Goal: Book appointment/travel/reservation

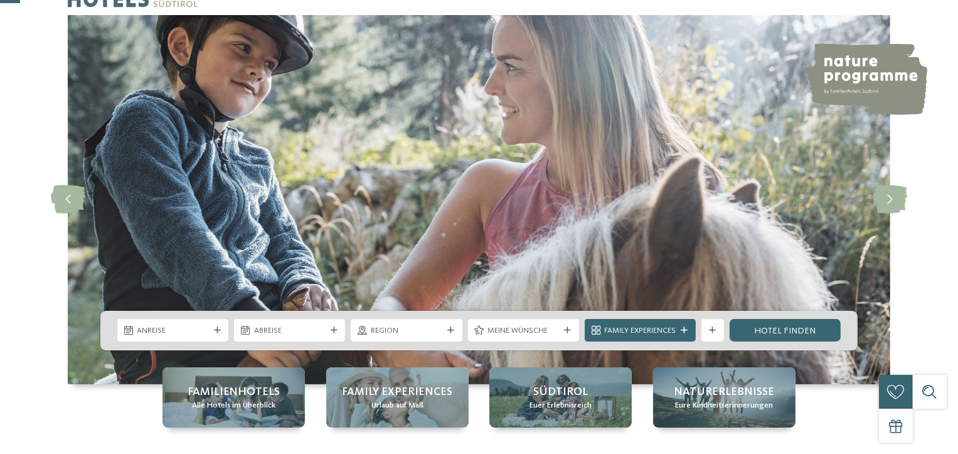
scroll to position [125, 0]
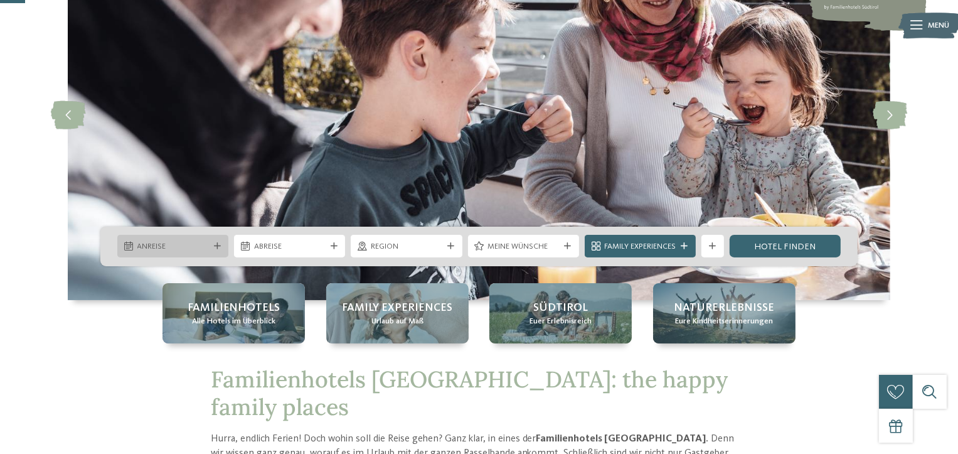
click at [205, 242] on span "Anreise" at bounding box center [173, 246] width 72 height 11
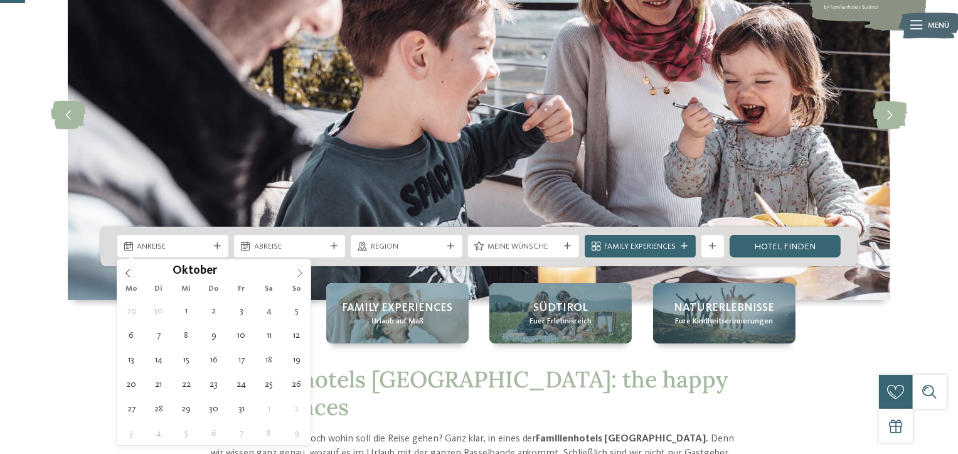
click at [296, 277] on icon at bounding box center [300, 273] width 9 height 9
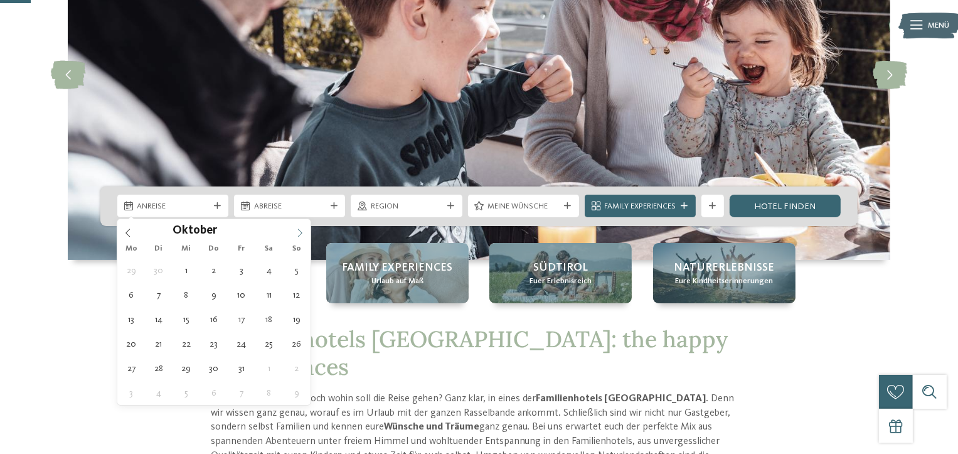
scroll to position [188, 0]
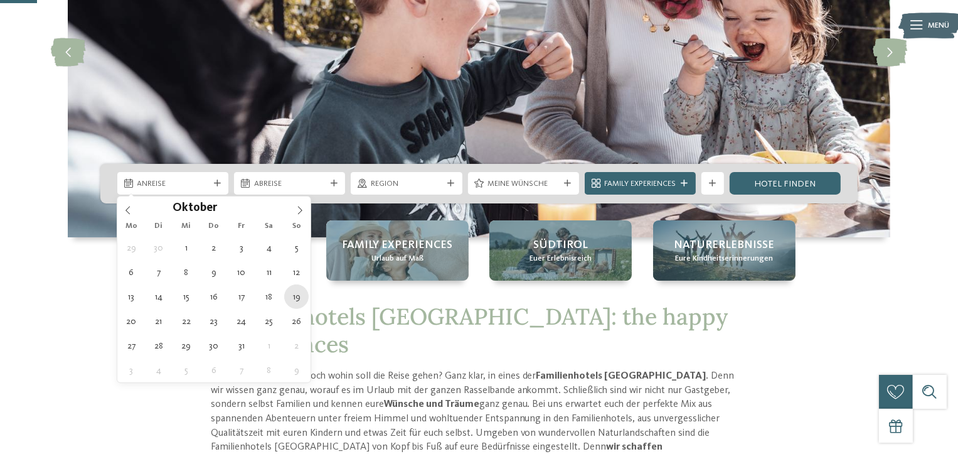
type div "[DATE]"
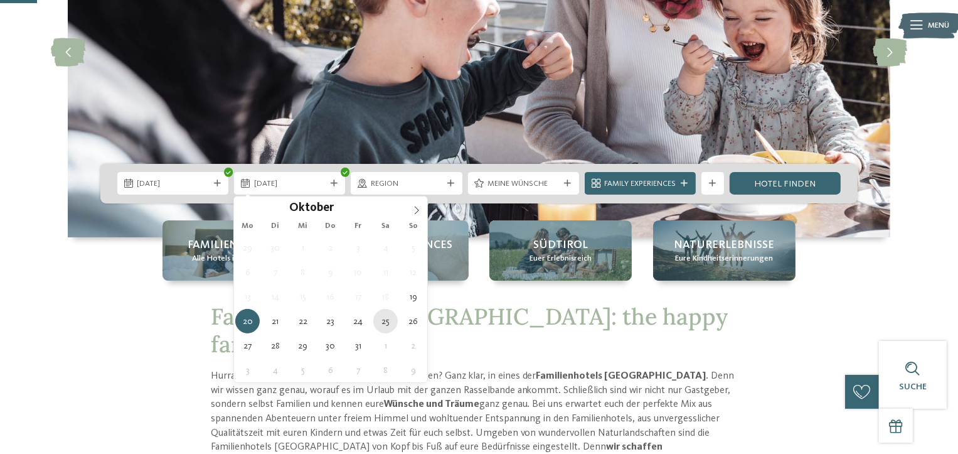
type div "[DATE]"
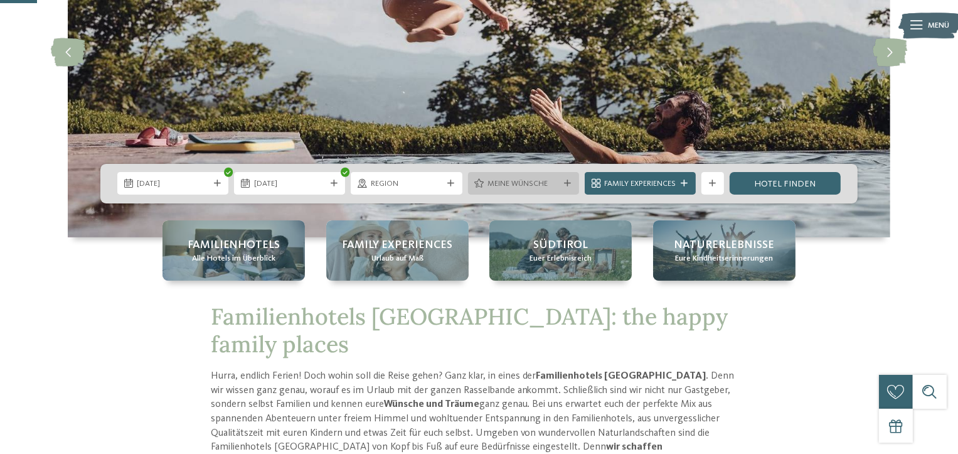
click at [558, 183] on span "Meine Wünsche" at bounding box center [524, 183] width 72 height 11
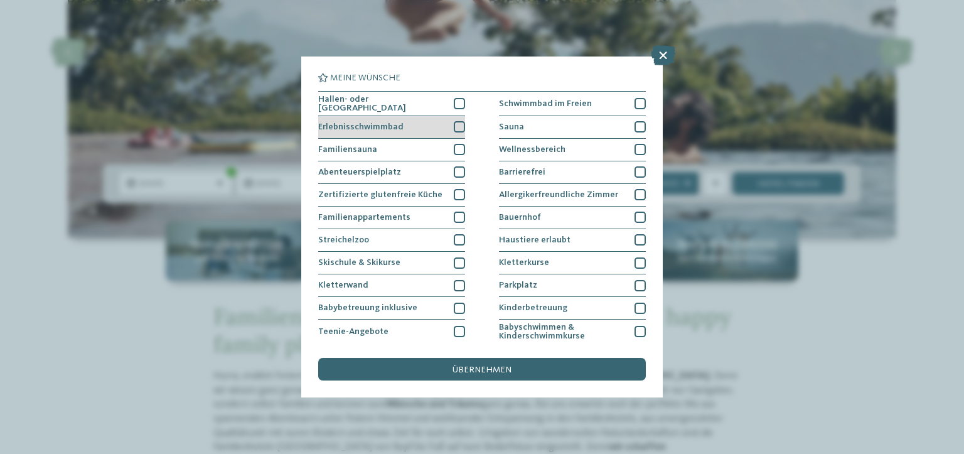
click at [456, 125] on div at bounding box center [459, 126] width 11 height 11
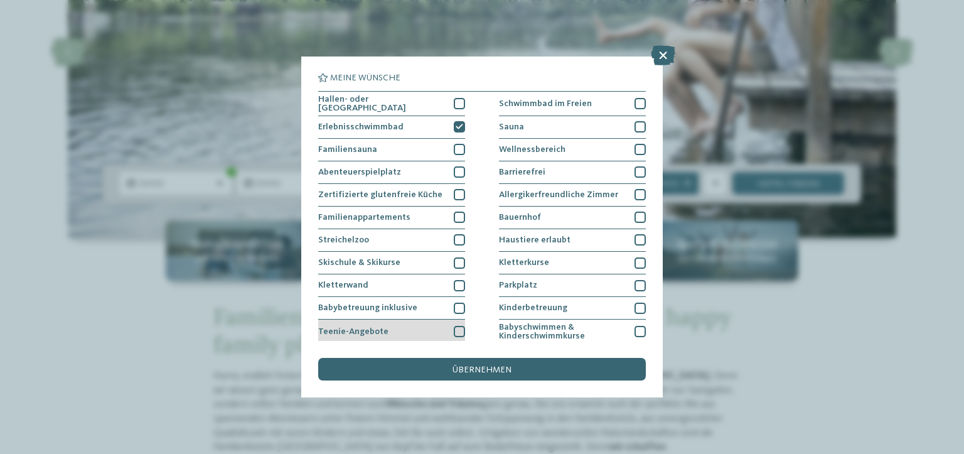
click at [459, 327] on div at bounding box center [459, 331] width 11 height 11
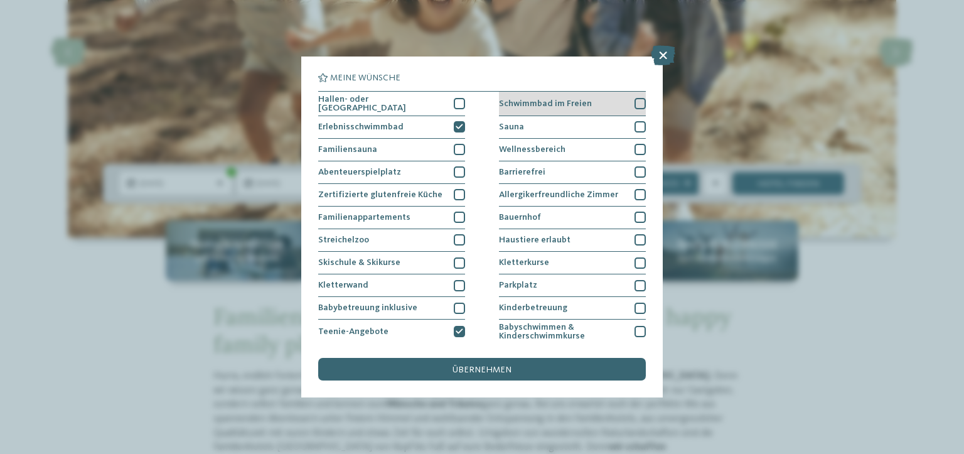
click at [634, 101] on div at bounding box center [639, 103] width 11 height 11
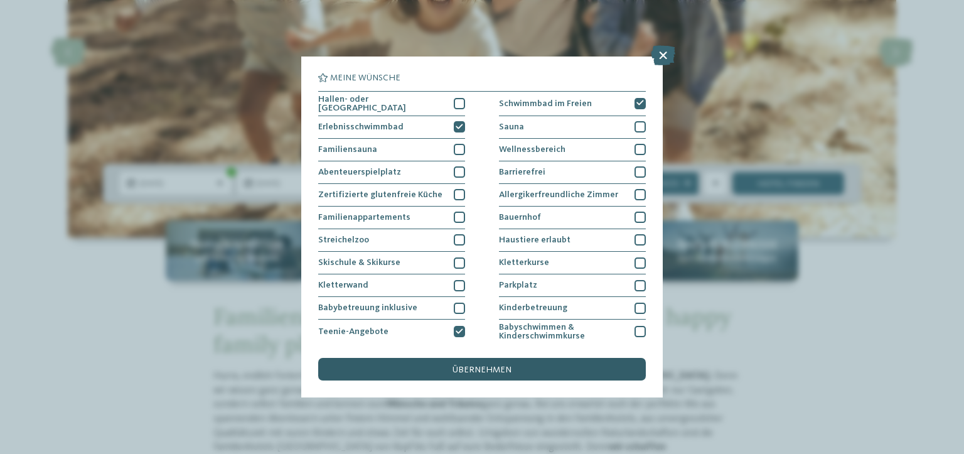
click at [494, 366] on span "übernehmen" at bounding box center [481, 369] width 59 height 9
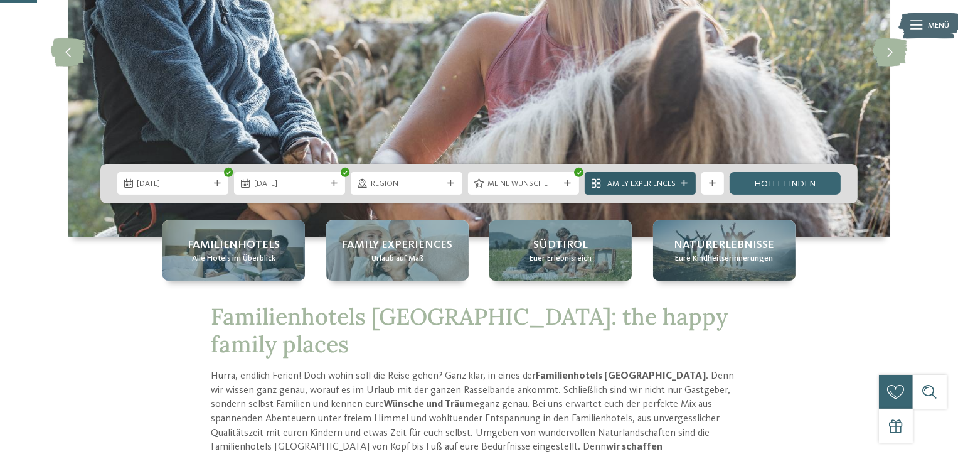
click at [673, 184] on span "Family Experiences" at bounding box center [640, 183] width 72 height 11
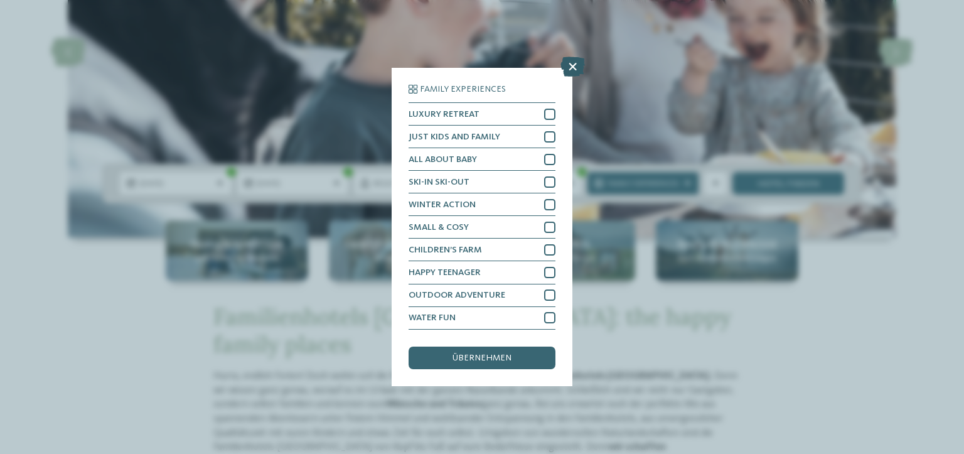
click at [572, 67] on icon at bounding box center [572, 67] width 24 height 20
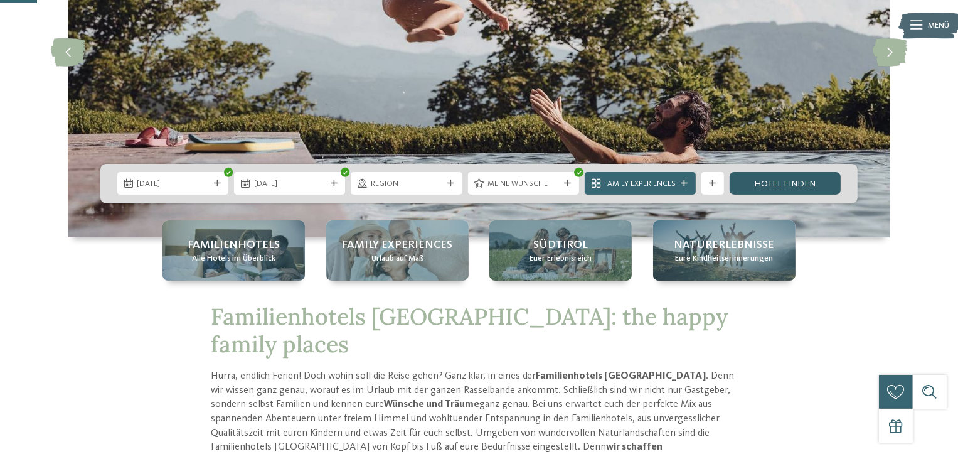
click at [804, 183] on link "Hotel finden" at bounding box center [785, 183] width 111 height 23
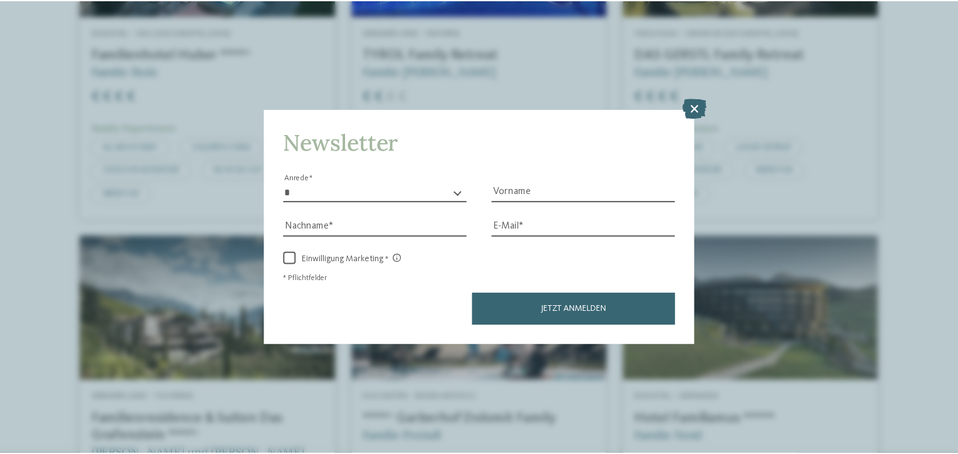
scroll to position [552, 0]
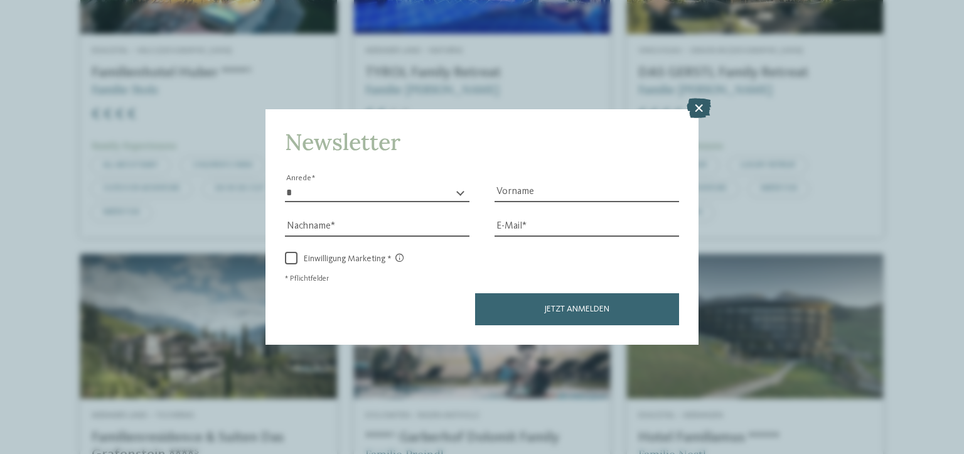
click at [700, 106] on icon at bounding box center [698, 108] width 24 height 20
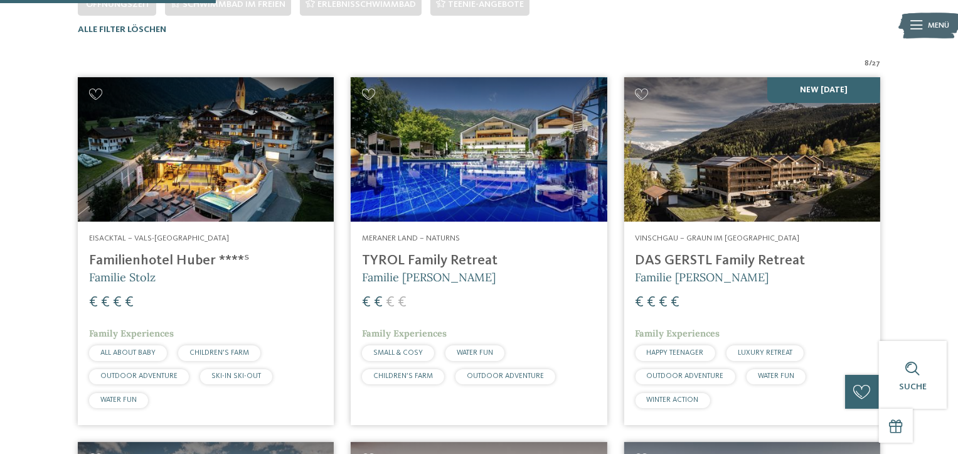
scroll to position [363, 0]
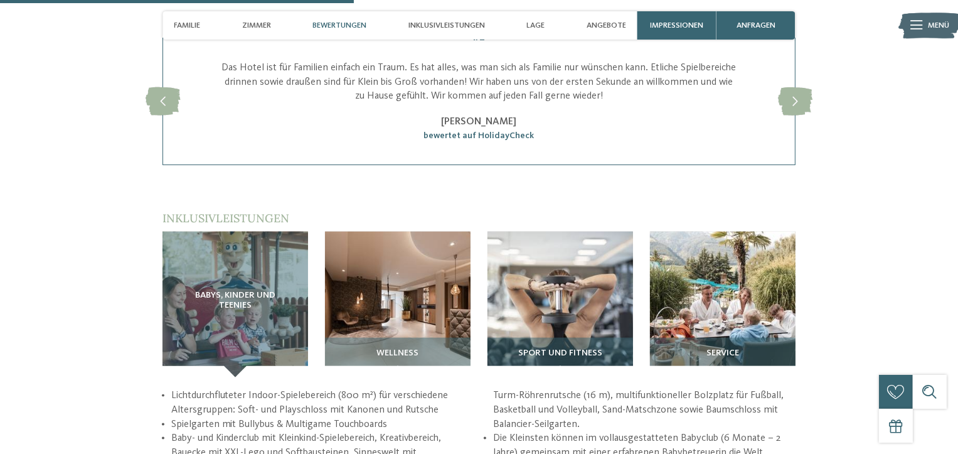
scroll to position [1443, 0]
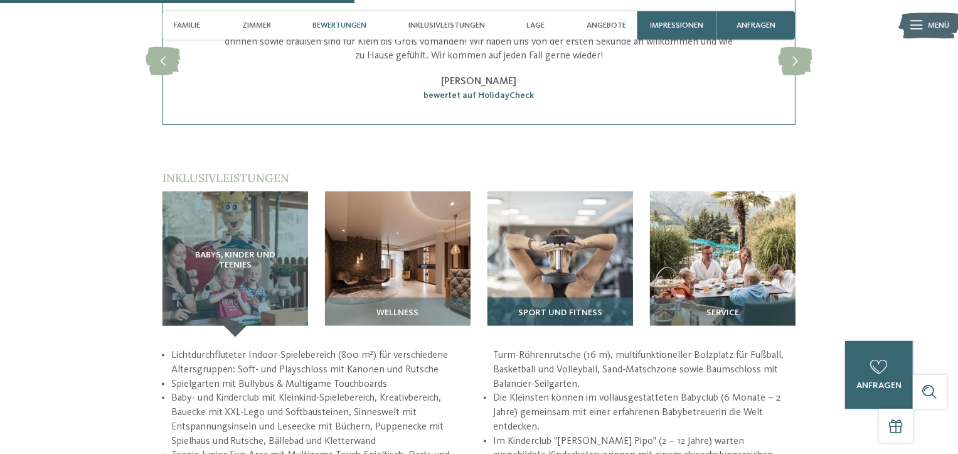
click at [560, 302] on div "Sport und Fitness" at bounding box center [561, 317] width 146 height 40
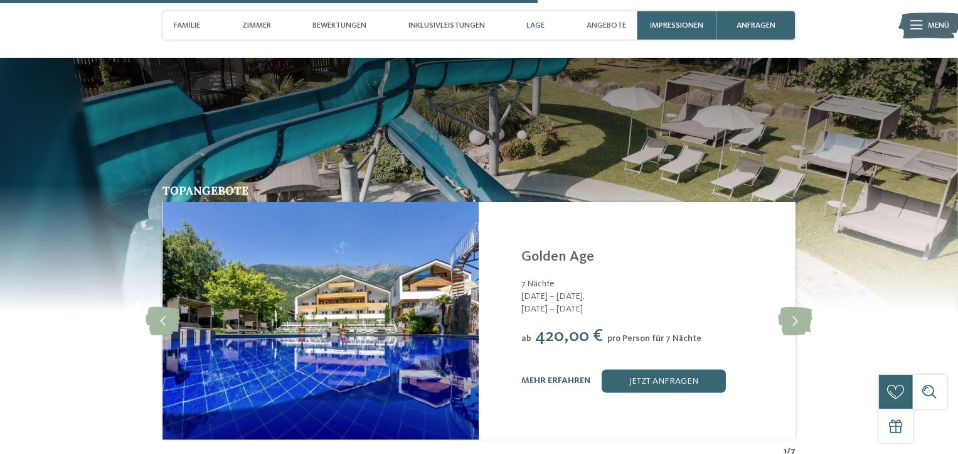
scroll to position [2196, 0]
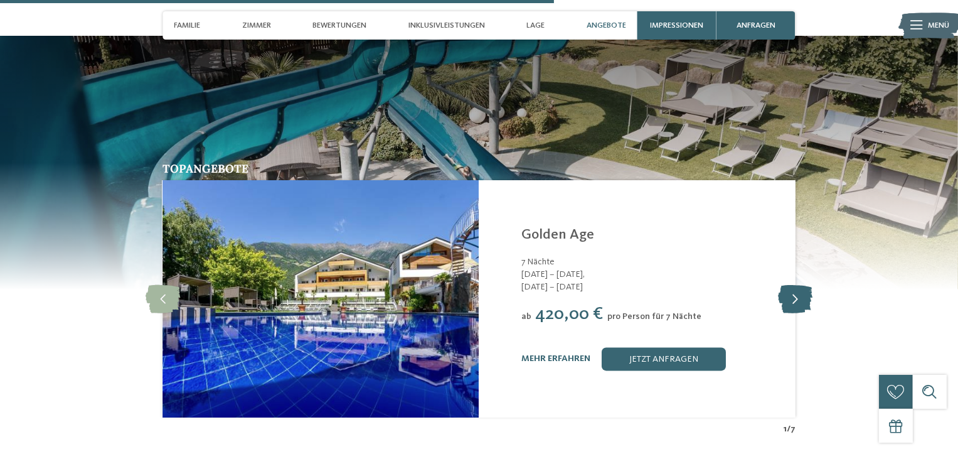
click at [796, 312] on icon at bounding box center [795, 299] width 35 height 28
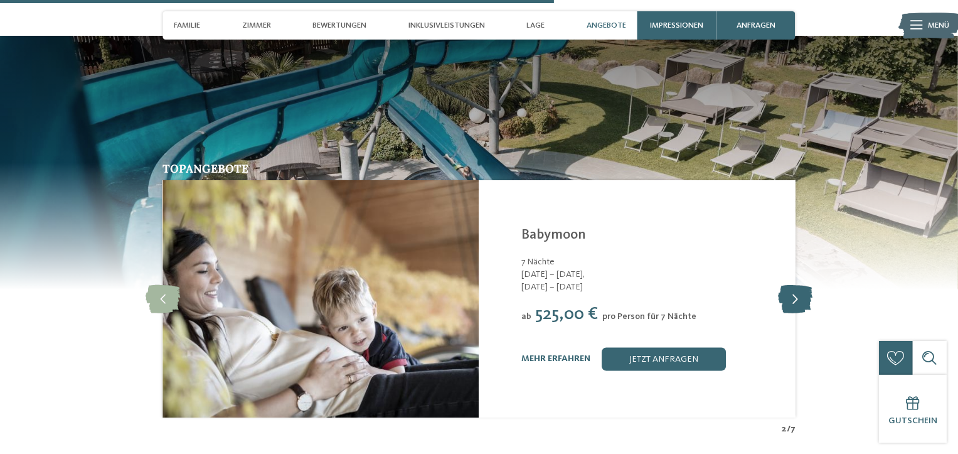
click at [796, 312] on icon at bounding box center [795, 299] width 35 height 28
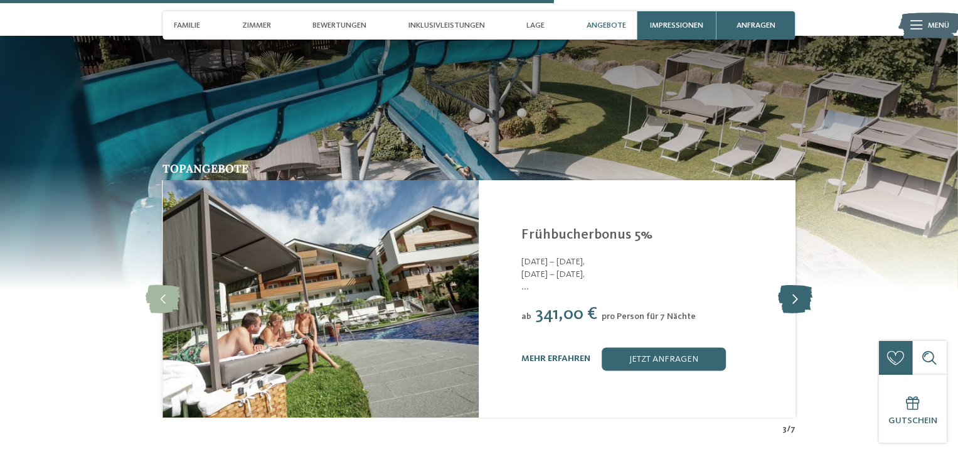
click at [796, 312] on icon at bounding box center [795, 299] width 35 height 28
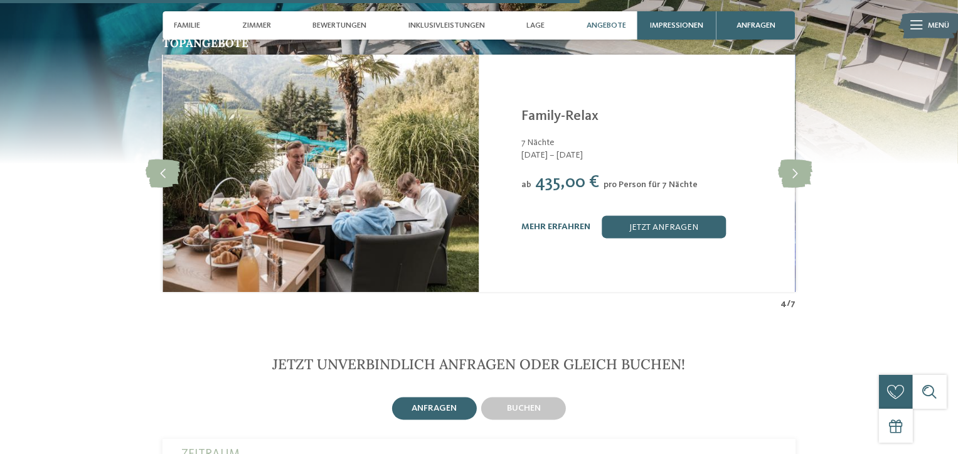
scroll to position [2008, 0]
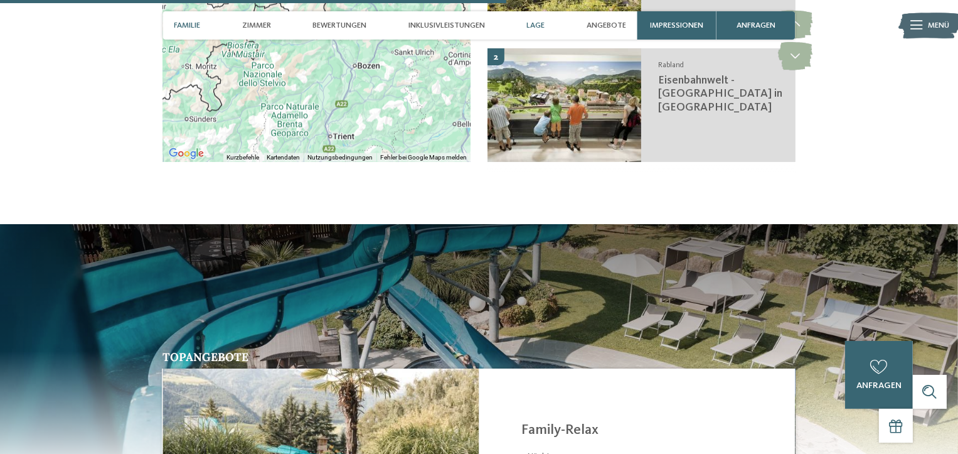
click at [193, 22] on span "Familie" at bounding box center [187, 25] width 26 height 9
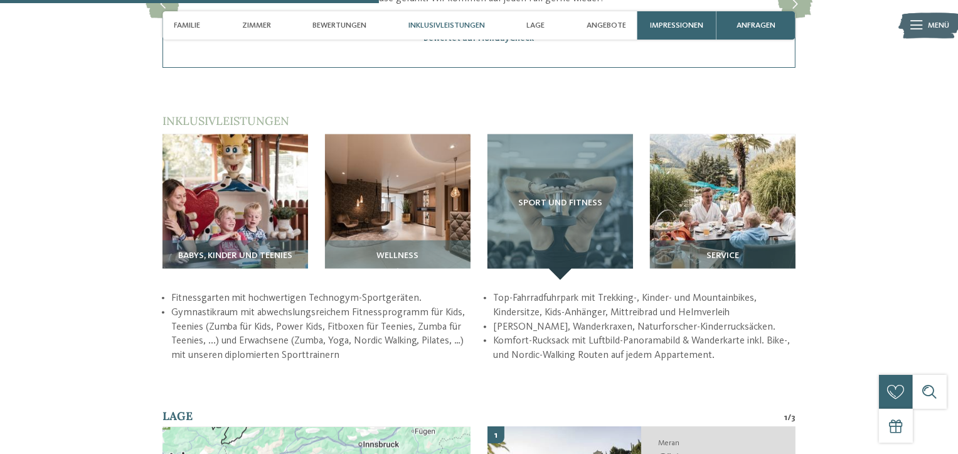
scroll to position [1502, 0]
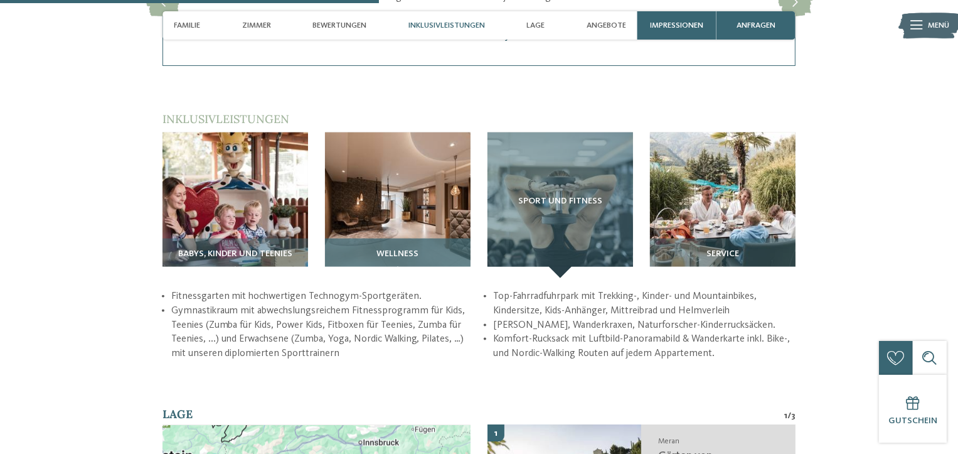
click at [439, 251] on h3 "Wellness" at bounding box center [398, 254] width 134 height 10
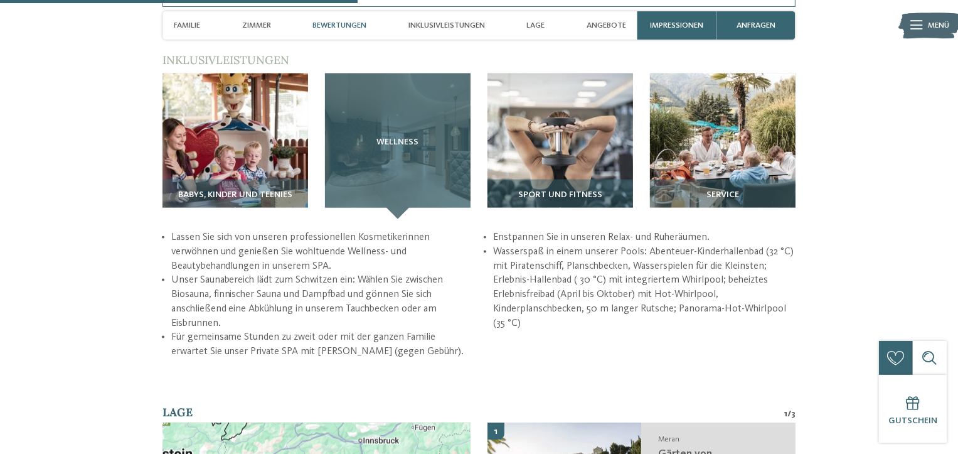
scroll to position [1377, 0]
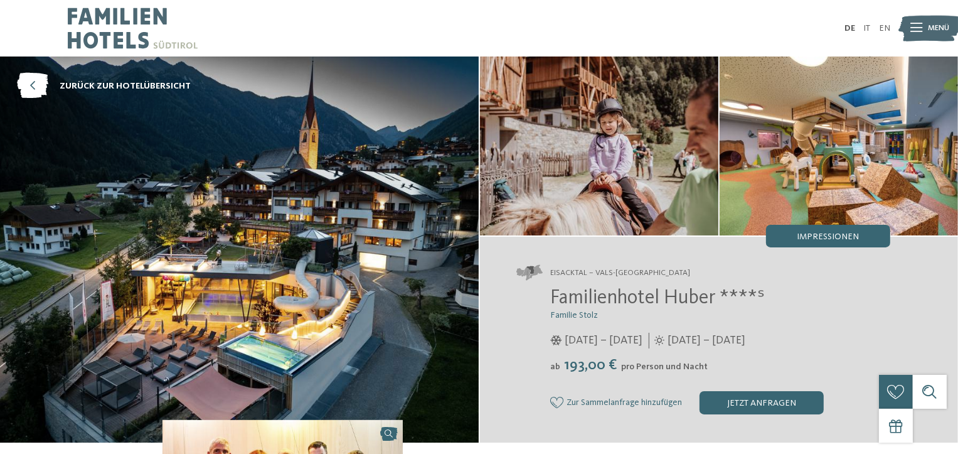
click at [917, 14] on div at bounding box center [916, 28] width 12 height 28
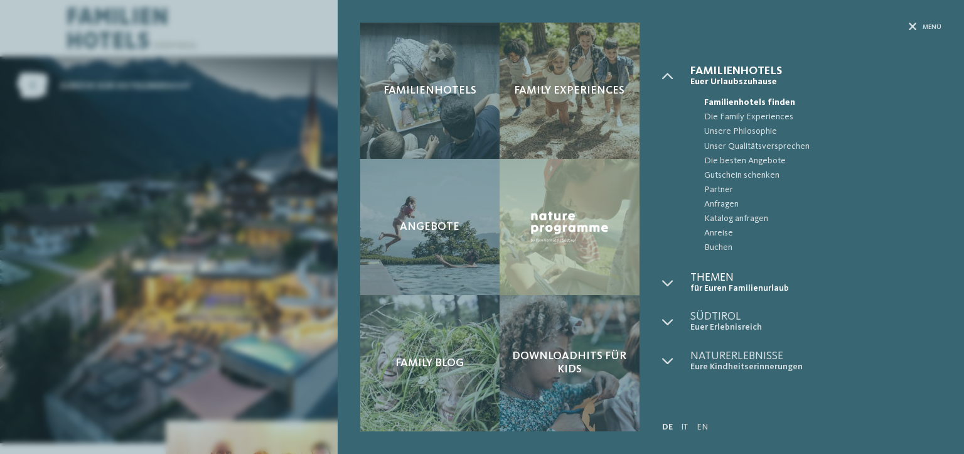
click at [702, 275] on span "Themen" at bounding box center [815, 277] width 251 height 11
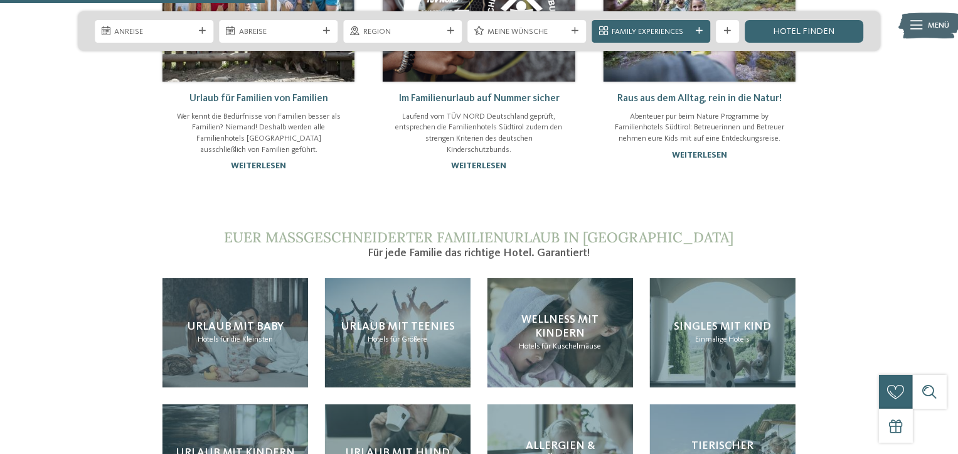
scroll to position [1129, 0]
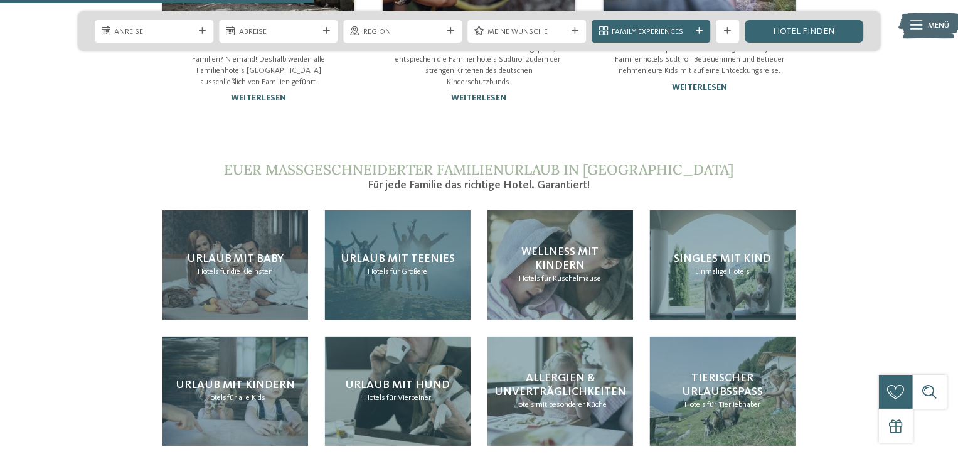
click at [419, 267] on span "für Größere" at bounding box center [409, 271] width 37 height 8
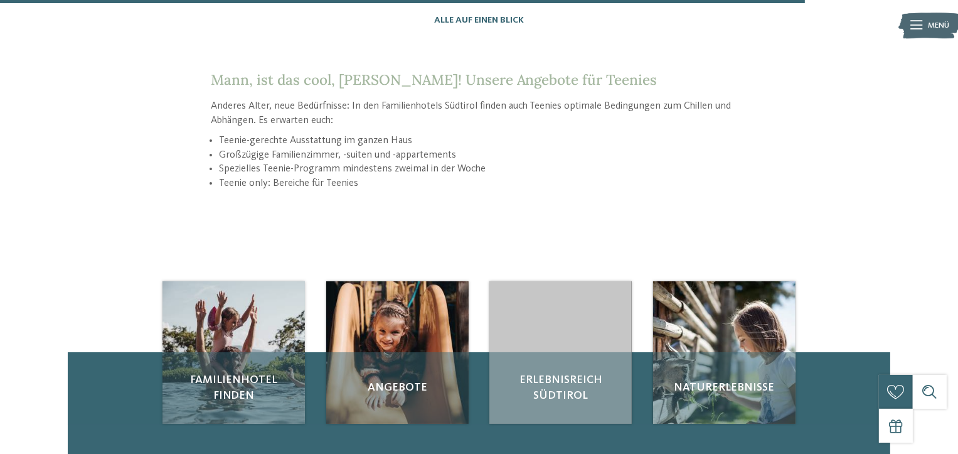
scroll to position [1506, 0]
